Goal: Leave review/rating

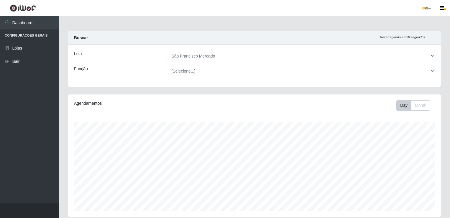
select select "168"
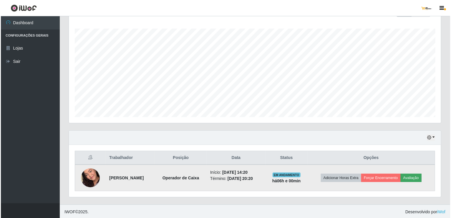
scroll to position [122, 372]
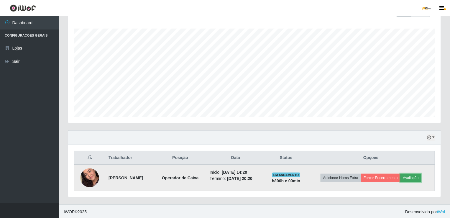
click at [410, 176] on button "Avaliação" at bounding box center [410, 178] width 21 height 8
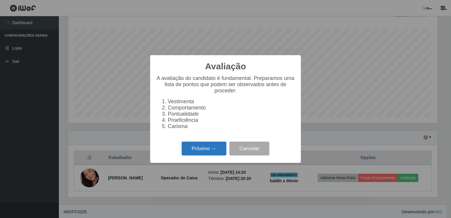
click at [207, 149] on button "Próximo →" at bounding box center [204, 148] width 45 height 14
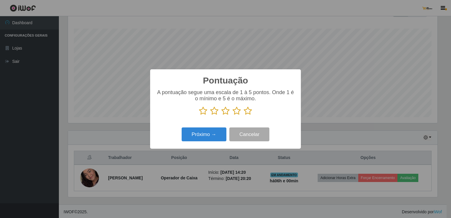
scroll to position [294528, 294280]
click at [249, 111] on icon at bounding box center [248, 110] width 8 height 9
click at [244, 115] on input "radio" at bounding box center [244, 115] width 0 height 0
click at [222, 136] on button "Próximo →" at bounding box center [204, 134] width 45 height 14
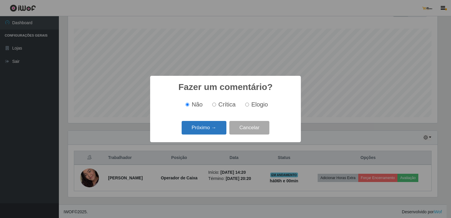
click at [213, 129] on button "Próximo →" at bounding box center [204, 128] width 45 height 14
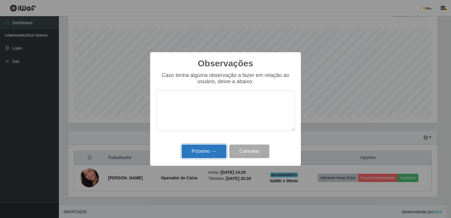
click at [217, 152] on button "Próximo →" at bounding box center [204, 151] width 45 height 14
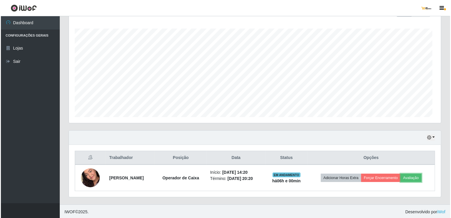
scroll to position [122, 372]
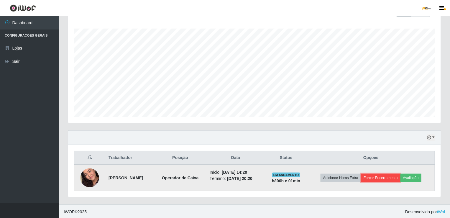
click at [385, 175] on button "Forçar Encerramento" at bounding box center [380, 178] width 39 height 8
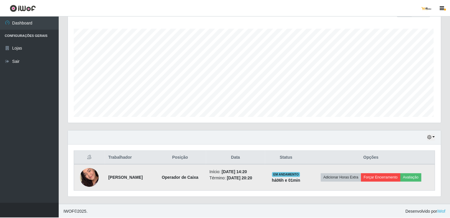
scroll to position [122, 370]
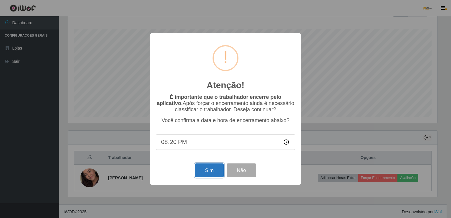
click at [203, 174] on button "Sim" at bounding box center [209, 170] width 29 height 14
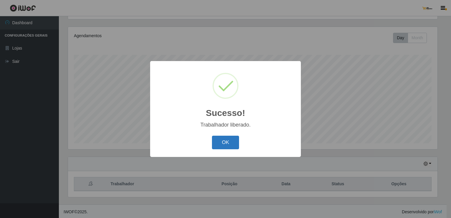
click at [227, 141] on button "OK" at bounding box center [225, 143] width 27 height 14
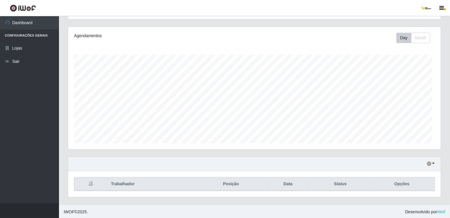
scroll to position [122, 372]
